Goal: Task Accomplishment & Management: Complete application form

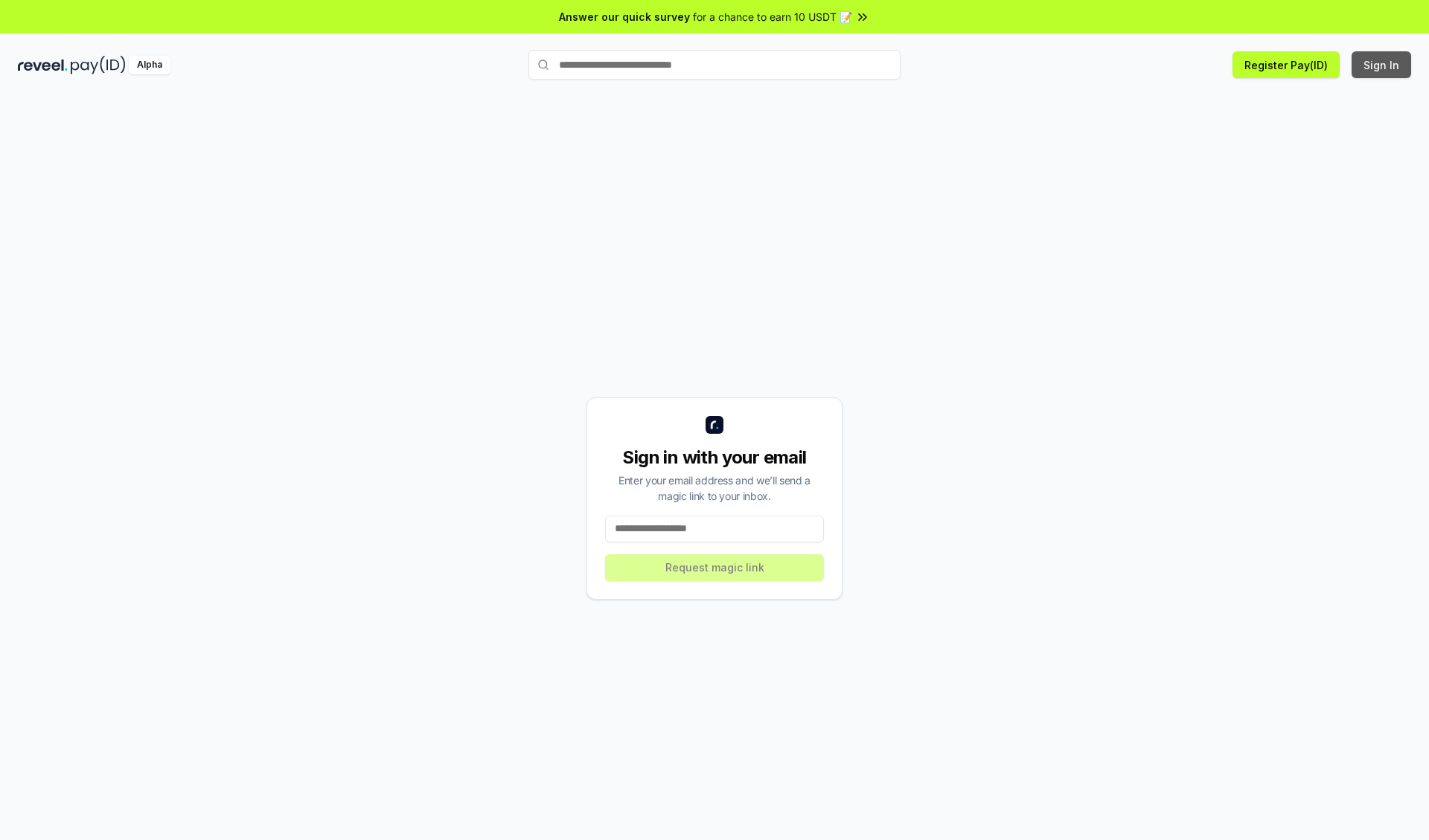
click at [1382, 65] on button "Sign In" at bounding box center [1381, 64] width 59 height 26
type input "**********"
click at [714, 567] on button "Request magic link" at bounding box center [714, 567] width 218 height 26
